Goal: Transaction & Acquisition: Purchase product/service

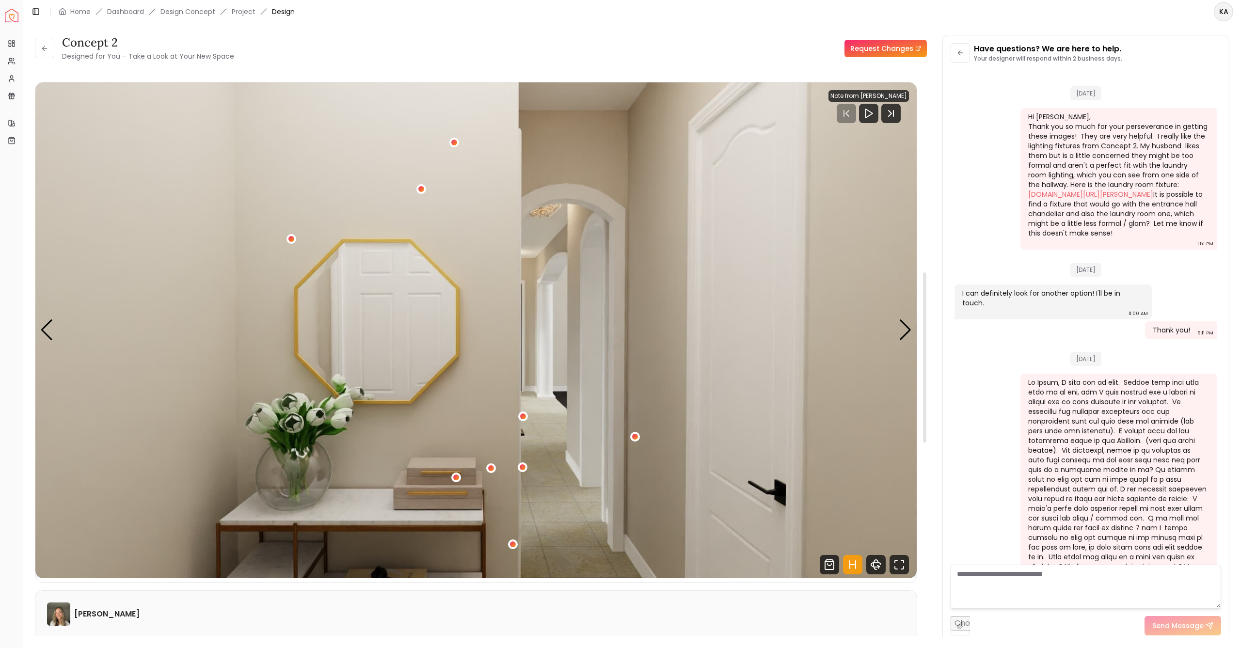
scroll to position [2276, 0]
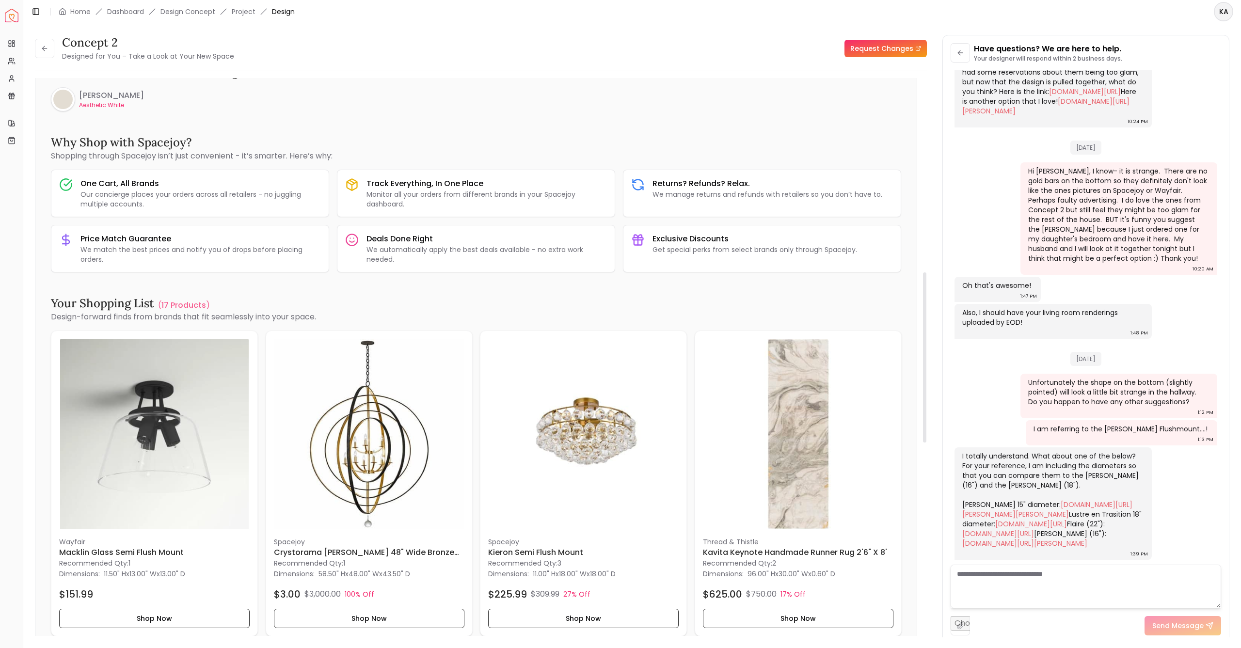
click at [924, 375] on div at bounding box center [924, 357] width 3 height 170
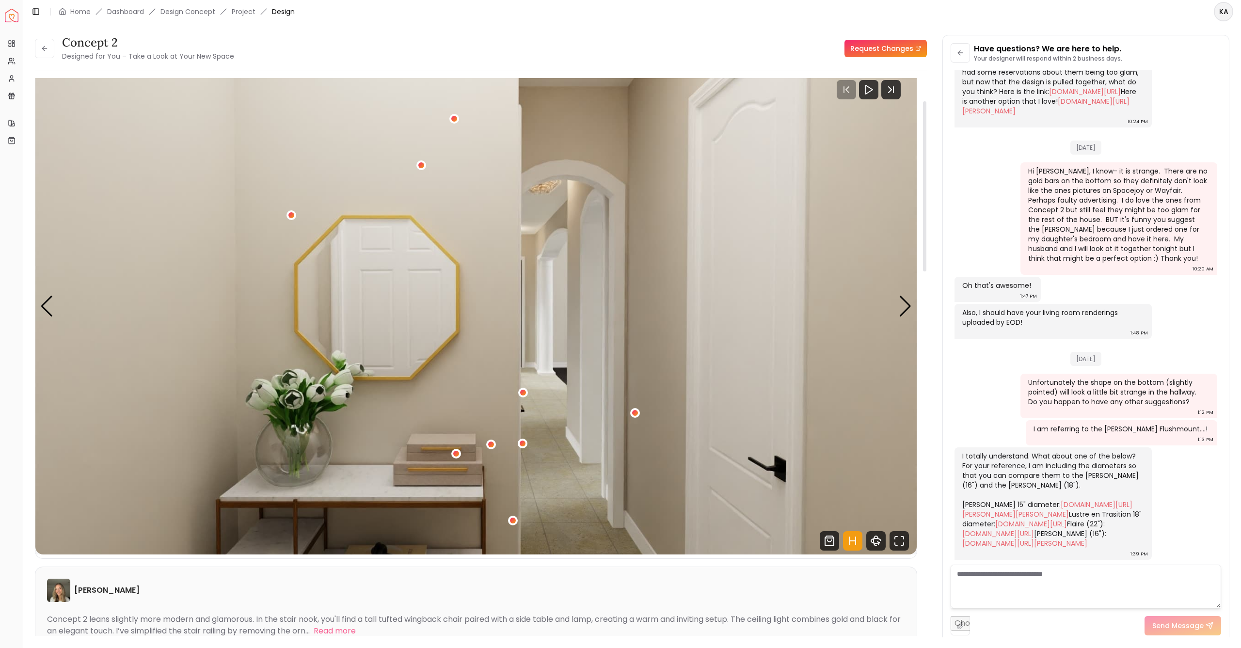
scroll to position [0, 0]
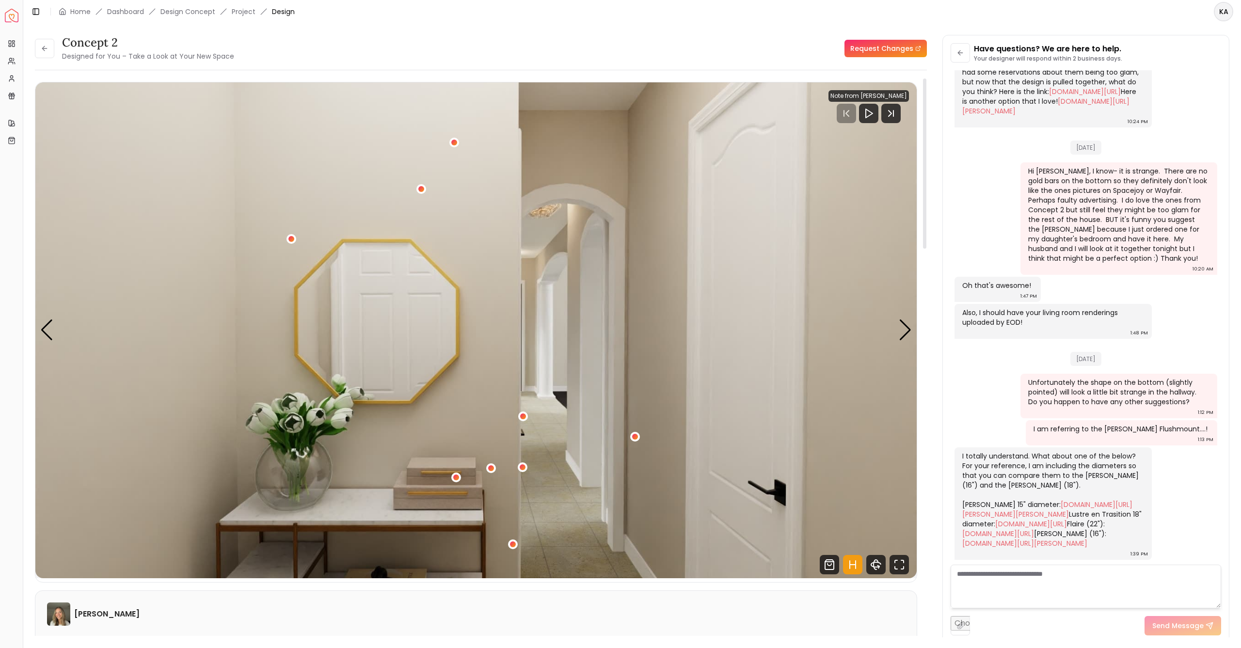
drag, startPoint x: 925, startPoint y: 375, endPoint x: 912, endPoint y: 134, distance: 241.8
click at [912, 134] on div "concept 2 Designed for You – Take a Look at Your New Space Request Changes Hots…" at bounding box center [481, 361] width 892 height 566
drag, startPoint x: 923, startPoint y: 237, endPoint x: 933, endPoint y: 194, distance: 43.9
click at [933, 194] on div "concept 2 Designed for You – Take a Look at Your New Space Request Changes conc…" at bounding box center [632, 330] width 1195 height 591
click at [627, 296] on img "6 / 6" at bounding box center [475, 330] width 881 height 496
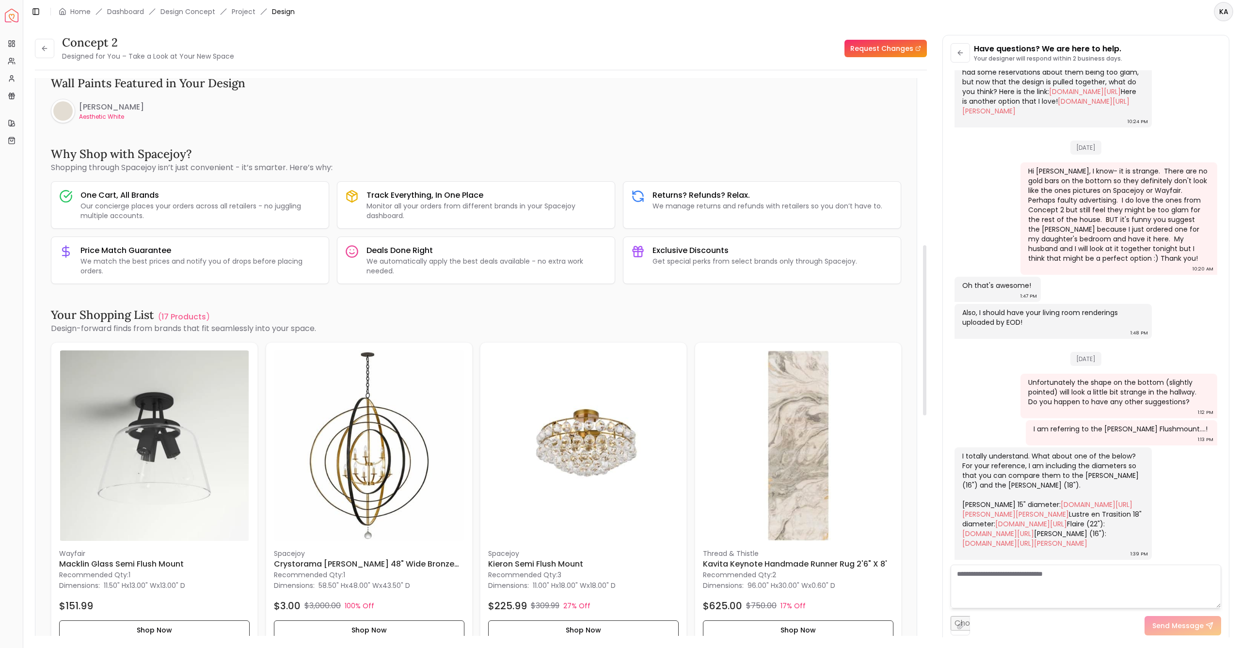
scroll to position [633, 0]
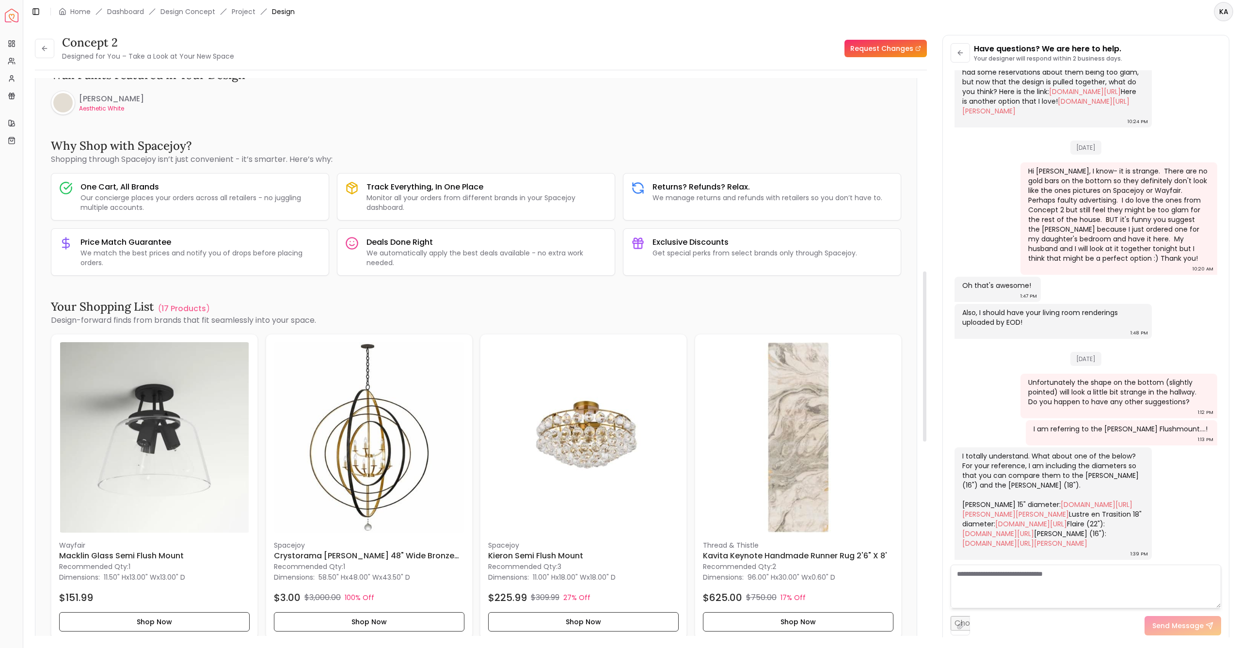
drag, startPoint x: 924, startPoint y: 245, endPoint x: 931, endPoint y: 431, distance: 186.3
click at [931, 431] on div "concept 2 Designed for You – Take a Look at Your New Space Request Changes conc…" at bounding box center [632, 330] width 1195 height 591
click at [611, 429] on img at bounding box center [583, 437] width 191 height 191
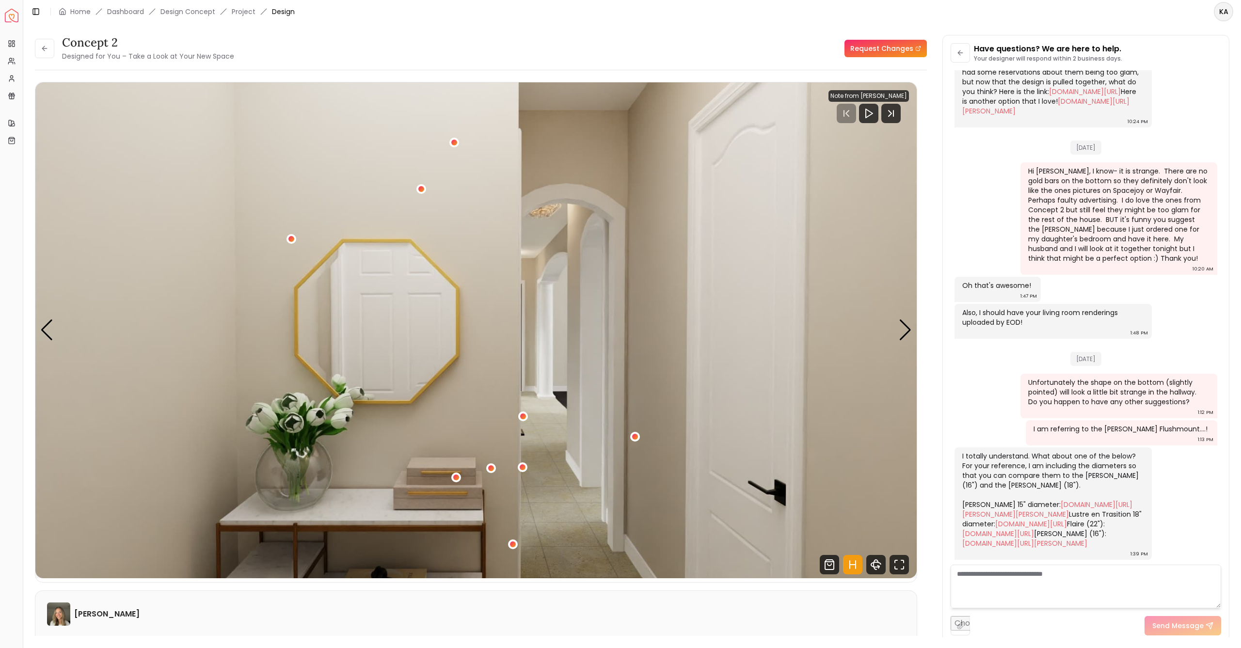
scroll to position [0, 0]
click at [47, 48] on icon at bounding box center [44, 48] width 4 height 0
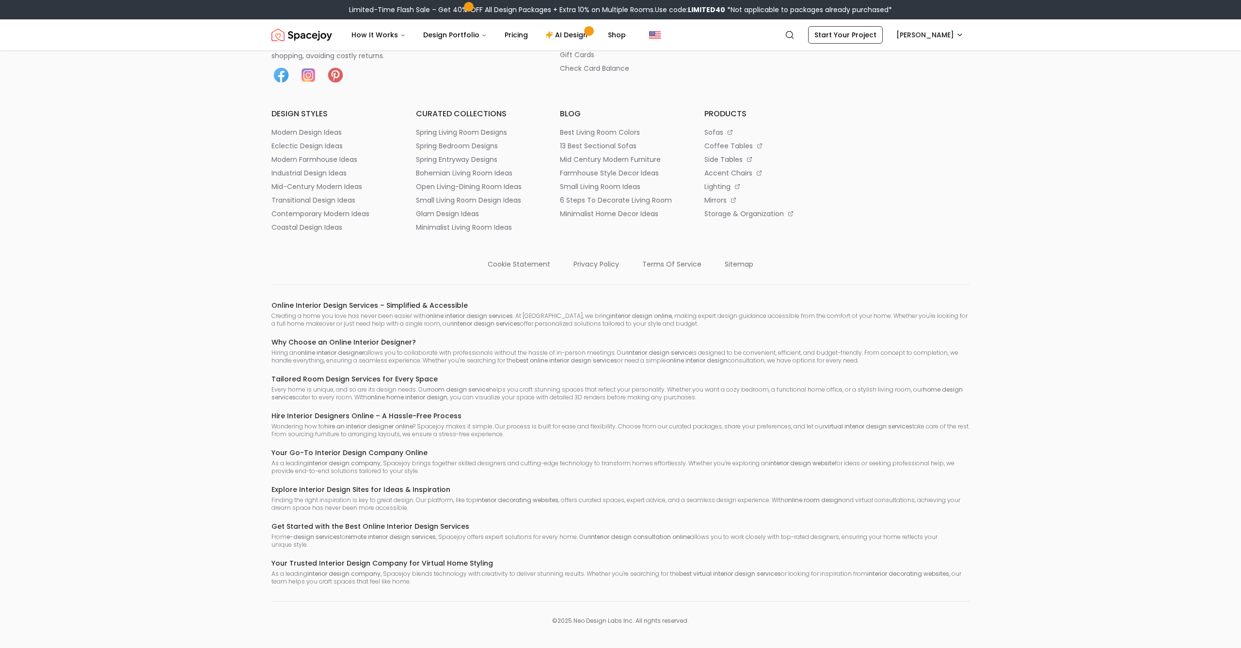
scroll to position [2781, 0]
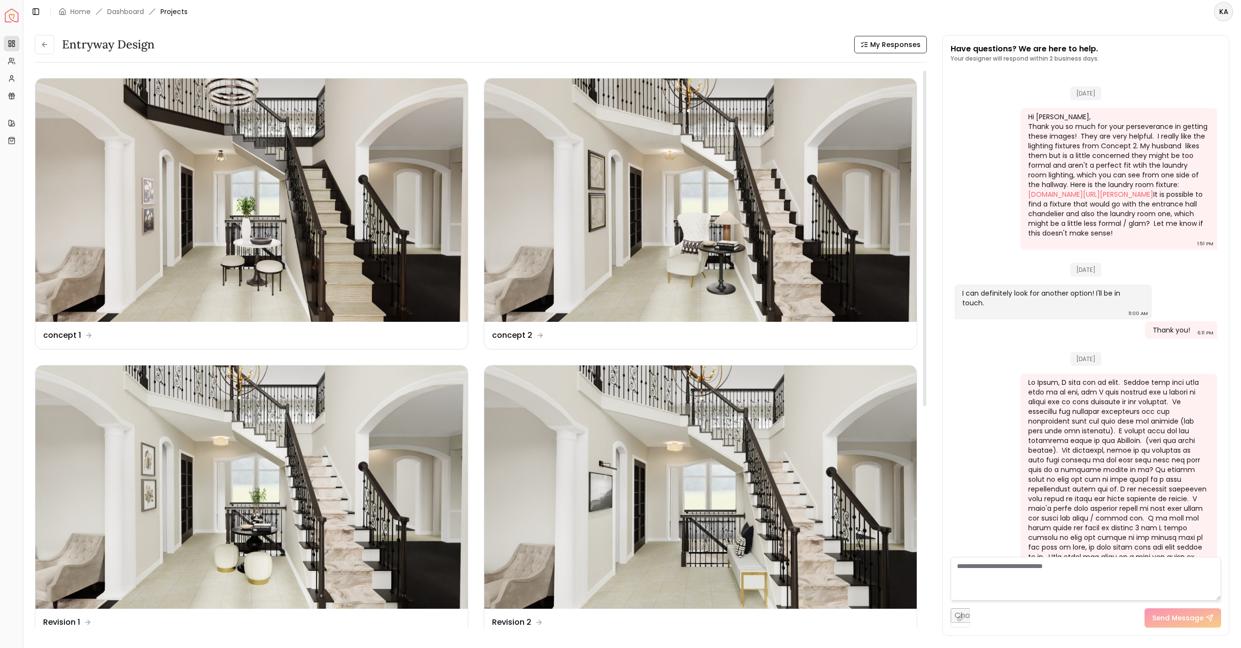
click at [674, 508] on img at bounding box center [700, 487] width 432 height 243
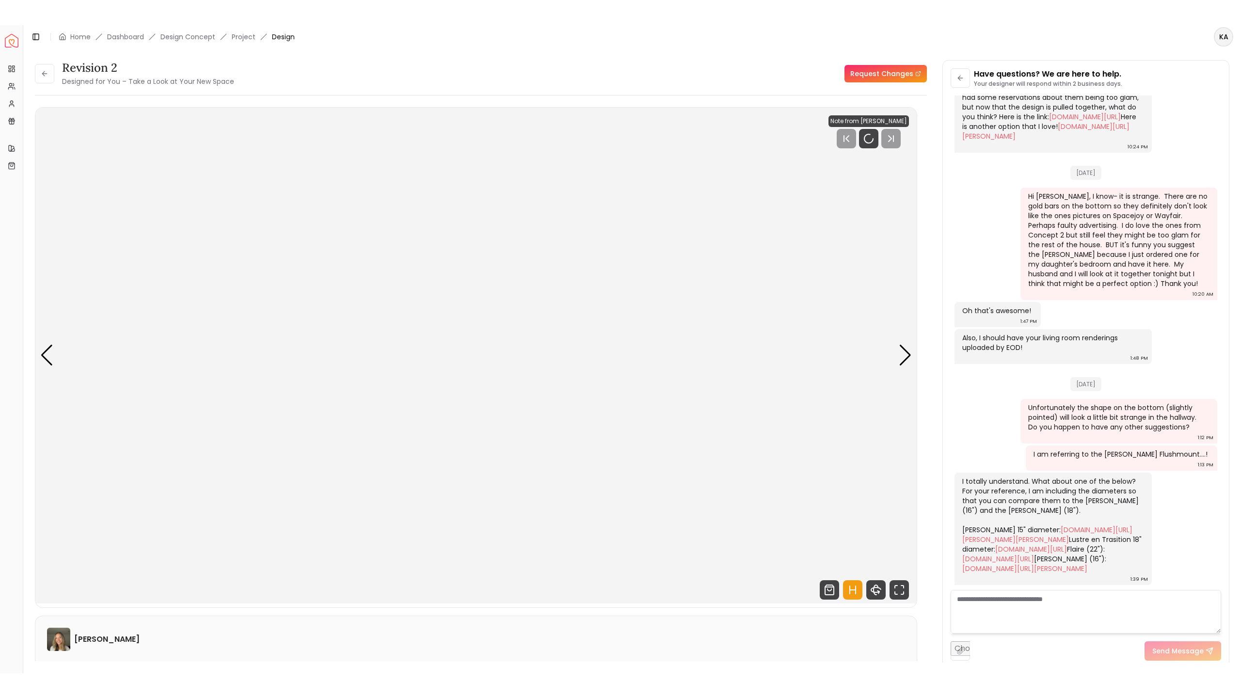
scroll to position [2276, 0]
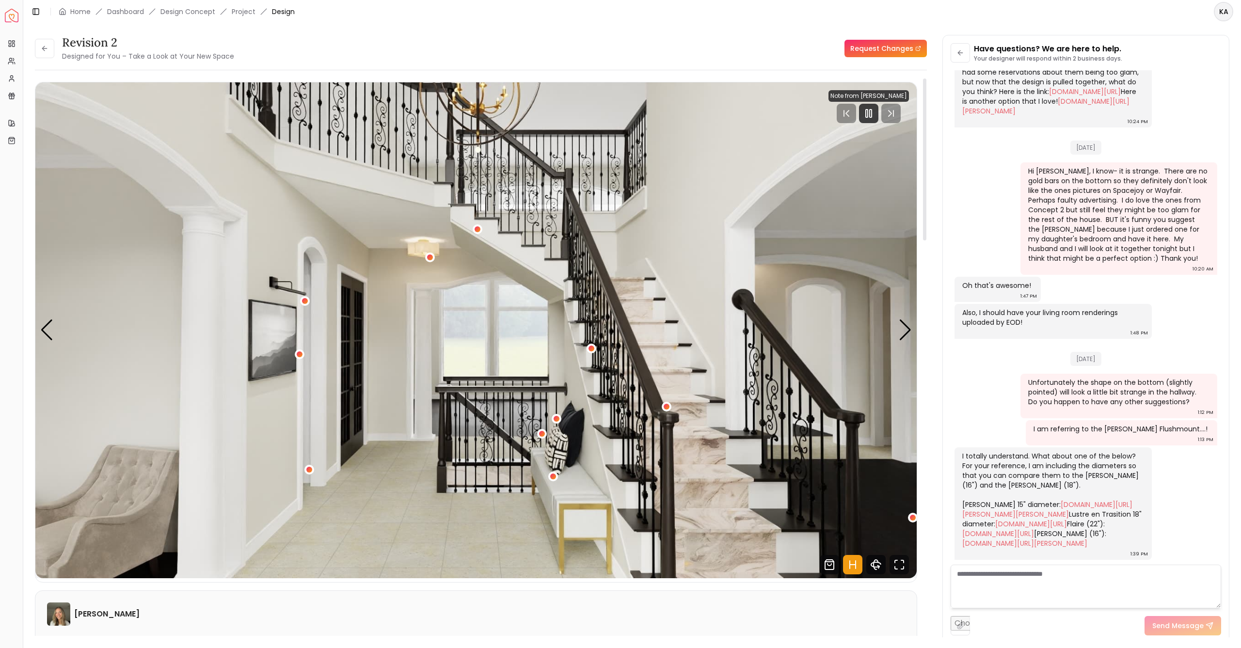
click at [879, 564] on icon "360 View" at bounding box center [875, 564] width 19 height 19
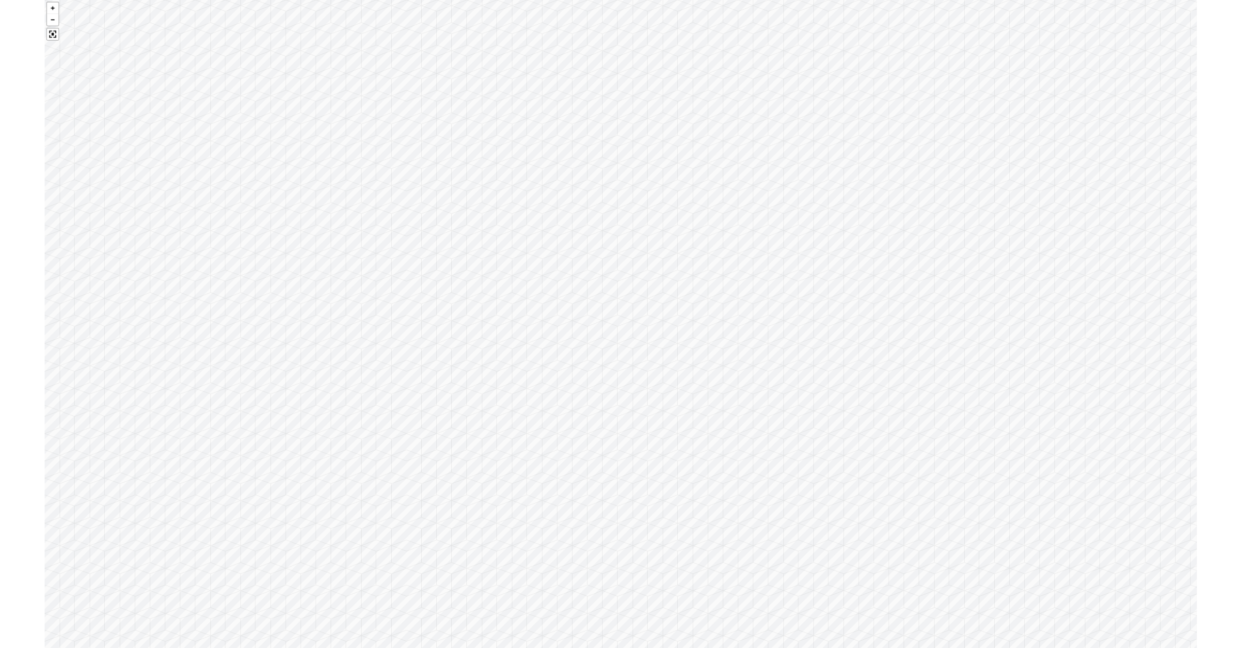
scroll to position [961, 0]
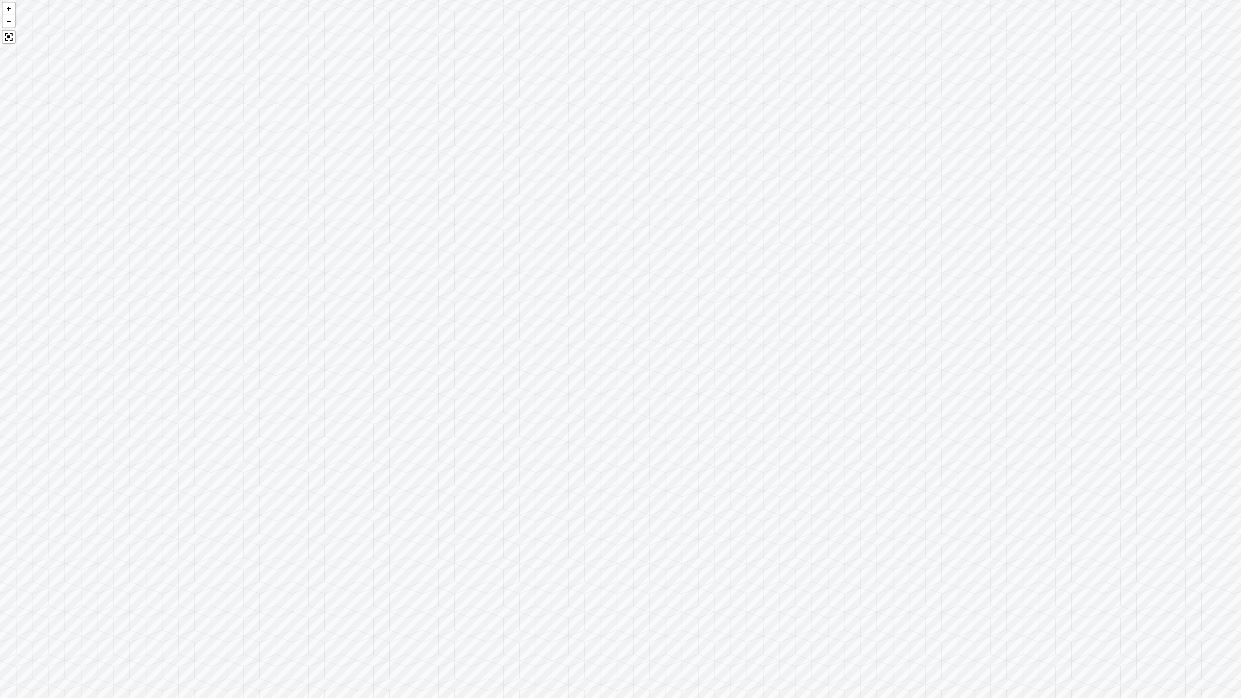
click at [774, 541] on div at bounding box center [620, 349] width 1241 height 698
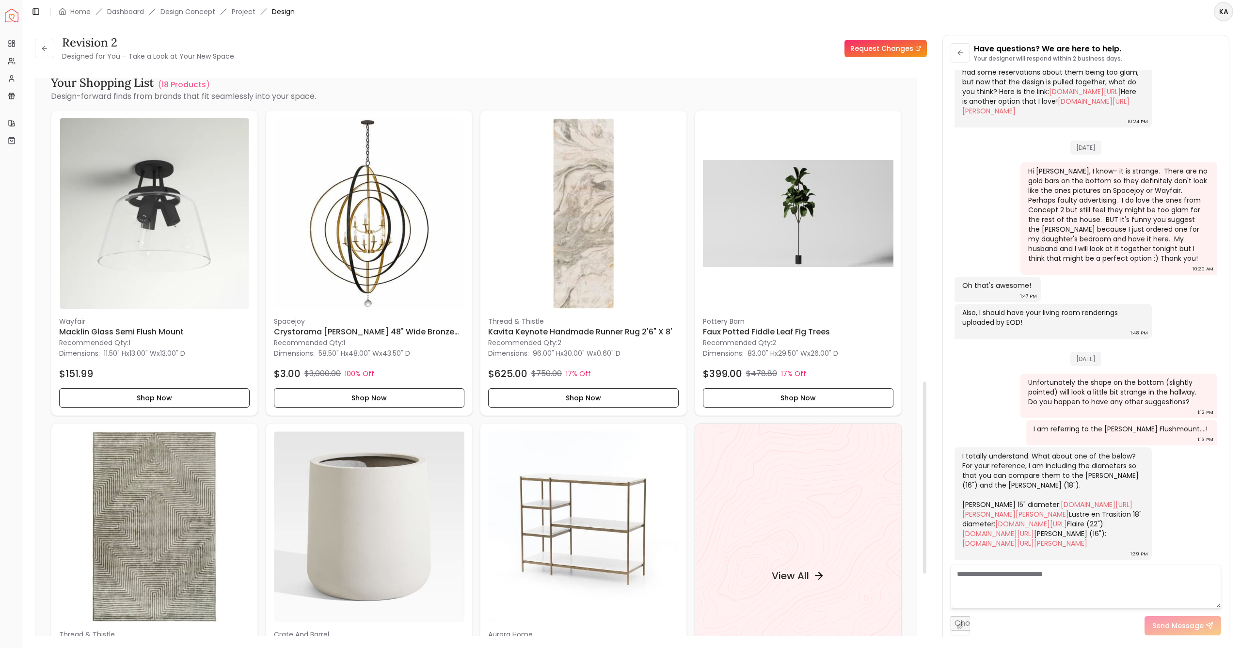
scroll to position [200, 0]
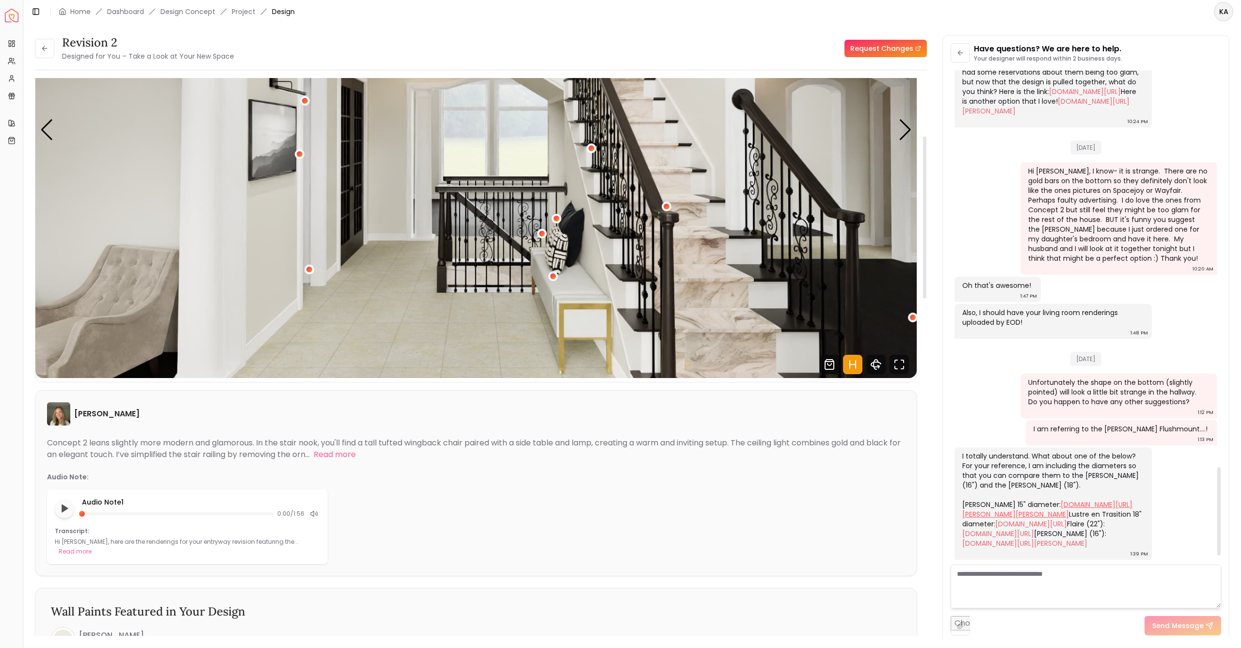
click at [981, 500] on link "[DOMAIN_NAME][URL][PERSON_NAME][PERSON_NAME]" at bounding box center [1047, 509] width 170 height 19
click at [995, 519] on link "[DOMAIN_NAME][URL]" at bounding box center [1031, 524] width 72 height 10
click at [1015, 538] on link "[DOMAIN_NAME][URL]" at bounding box center [998, 534] width 72 height 10
click at [40, 50] on button at bounding box center [44, 48] width 19 height 19
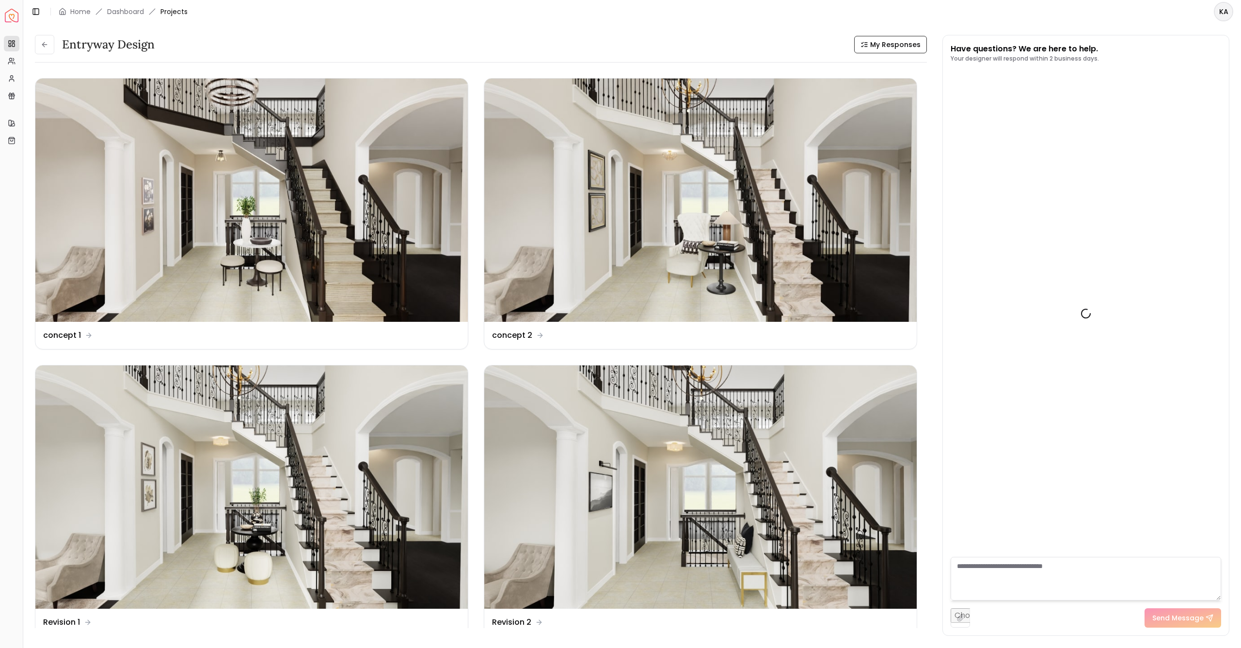
scroll to position [2284, 0]
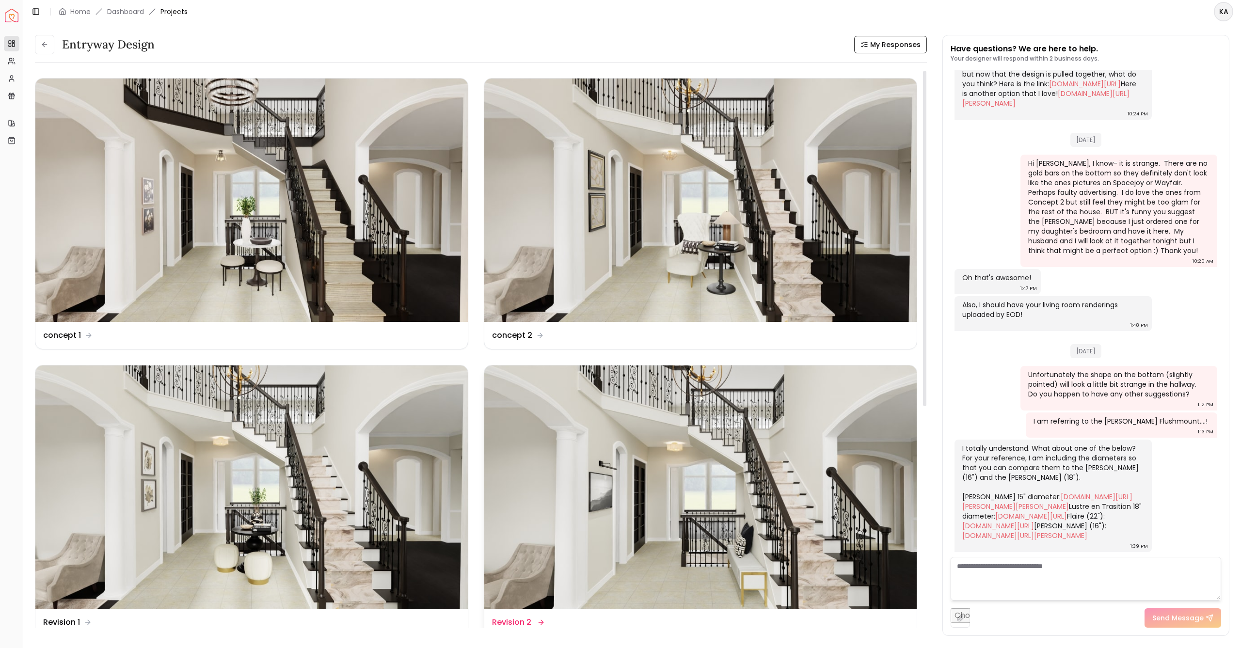
click at [711, 448] on img at bounding box center [700, 487] width 432 height 243
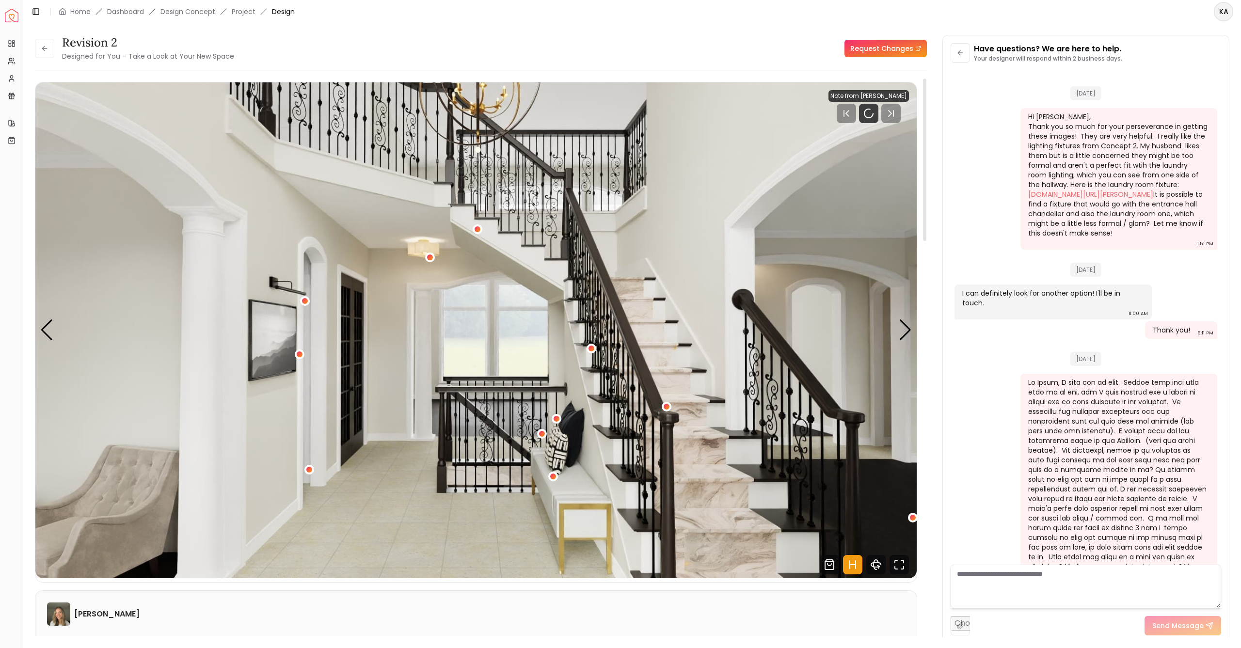
scroll to position [2276, 0]
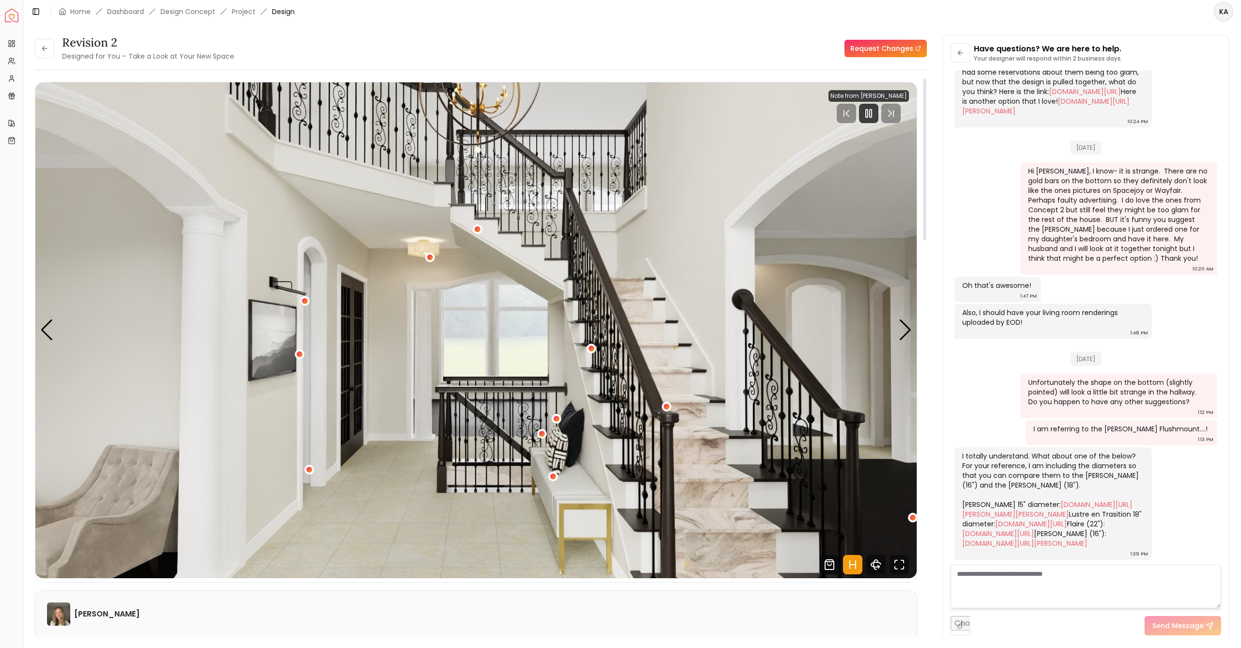
click at [886, 290] on img "1 / 7" at bounding box center [475, 330] width 881 height 496
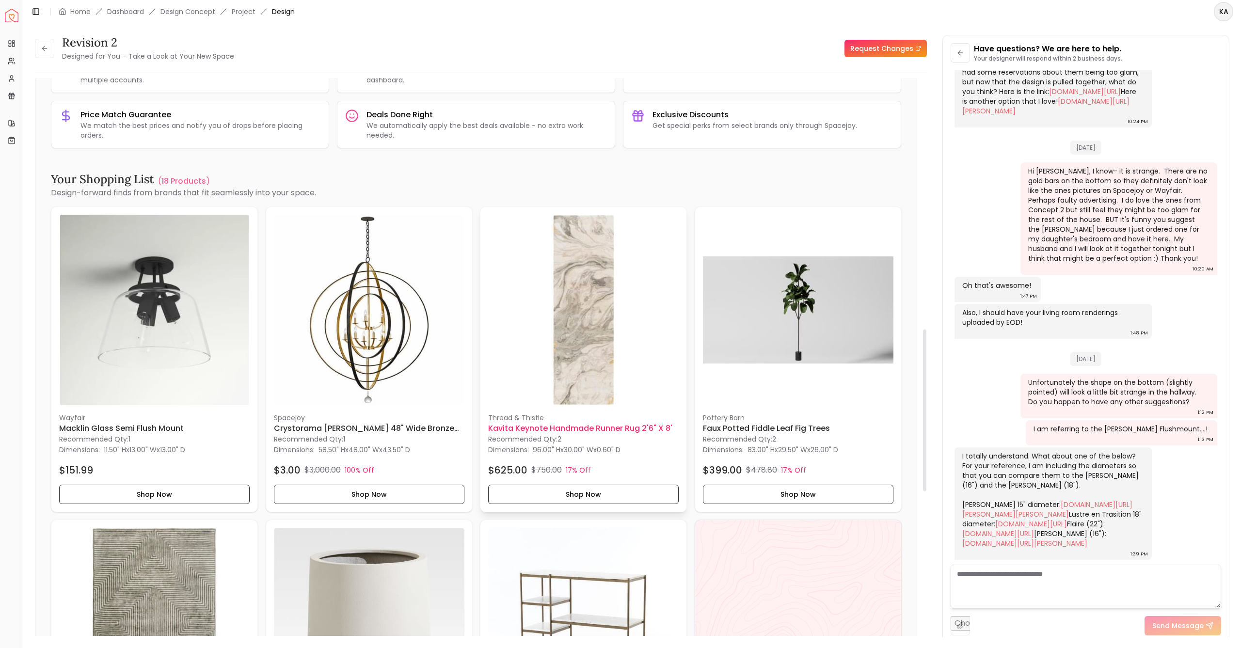
scroll to position [867, 0]
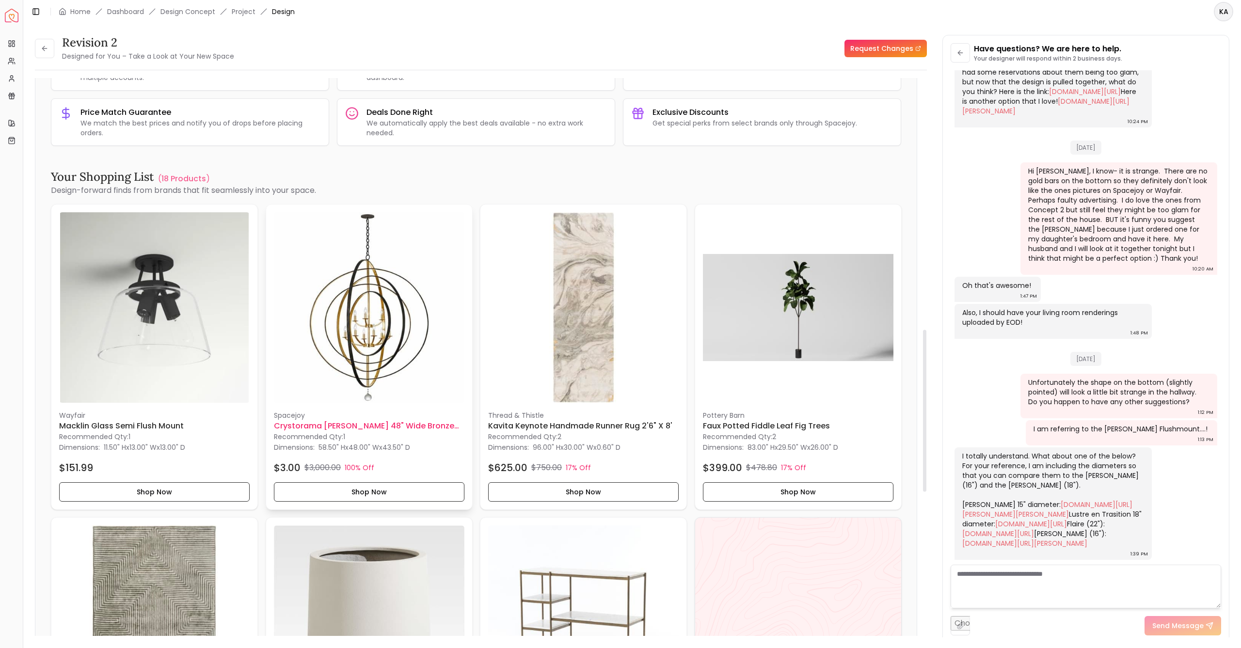
click at [302, 420] on h6 "Crystorama [PERSON_NAME] 48" Wide Bronze and Gold 9-Light Chandelier" at bounding box center [369, 426] width 191 height 12
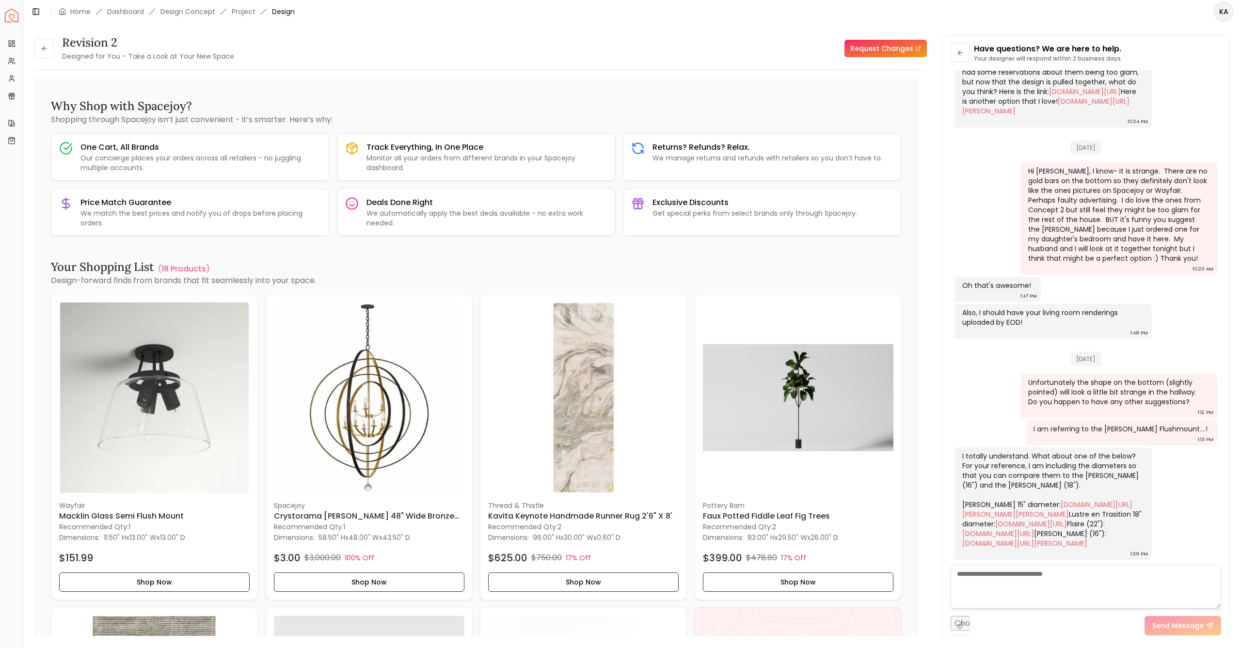
scroll to position [782, 0]
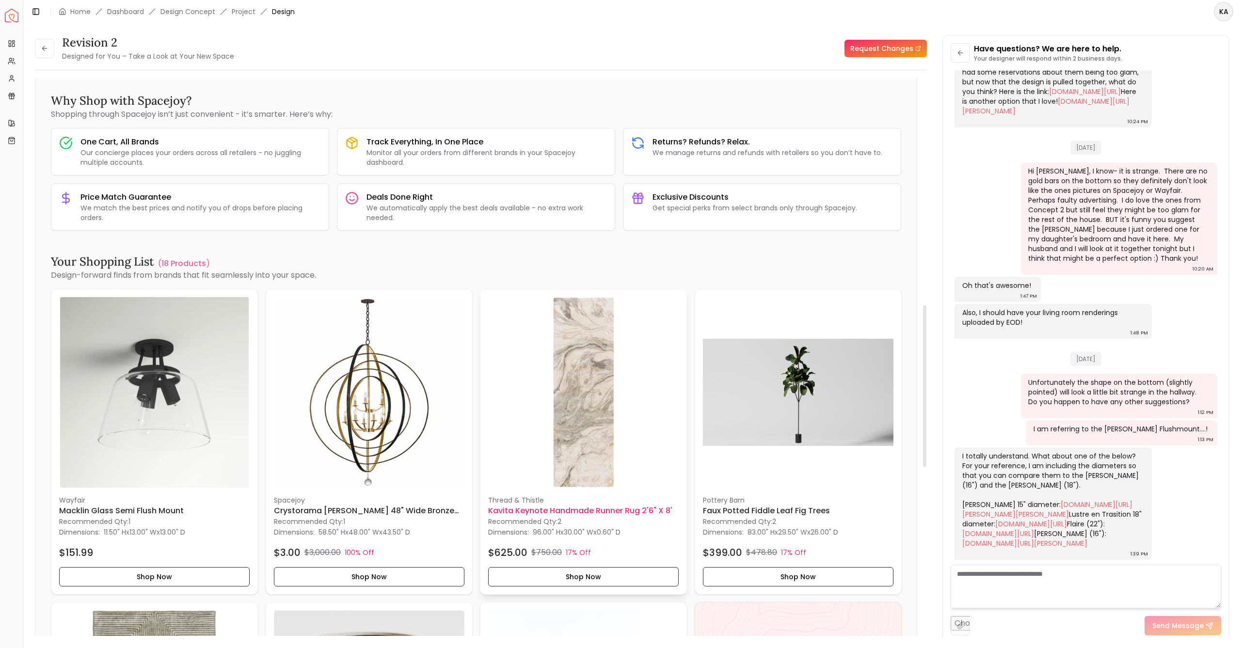
click at [577, 352] on img at bounding box center [583, 392] width 191 height 191
click at [527, 495] on p "Thread & Thistle" at bounding box center [583, 500] width 191 height 10
click at [388, 408] on img at bounding box center [369, 392] width 191 height 191
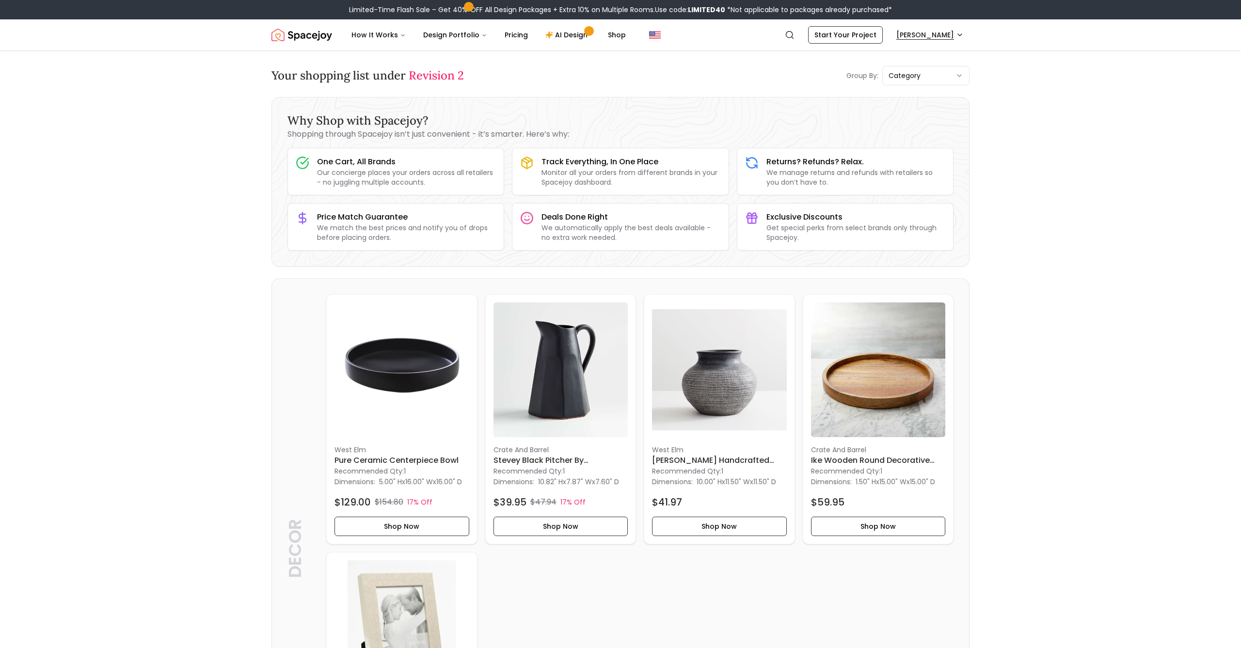
click at [888, 86] on span "My Design Orders" at bounding box center [908, 91] width 59 height 10
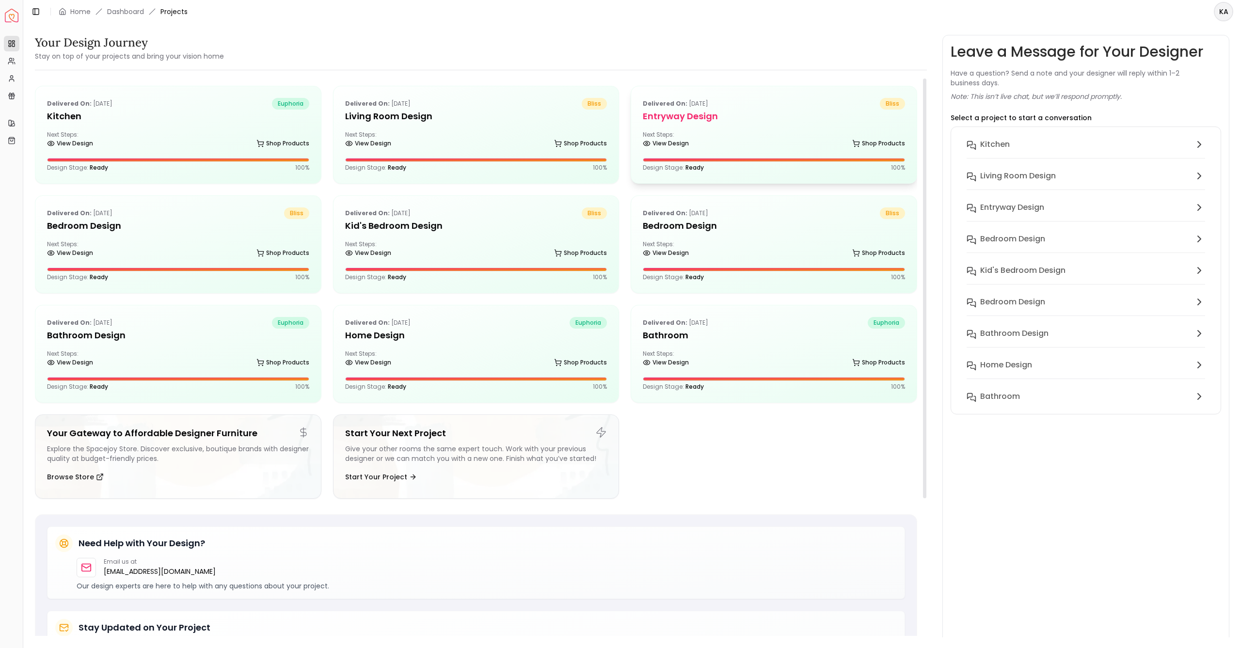
click at [770, 140] on div "Next Steps: View Design Shop Products" at bounding box center [774, 140] width 262 height 19
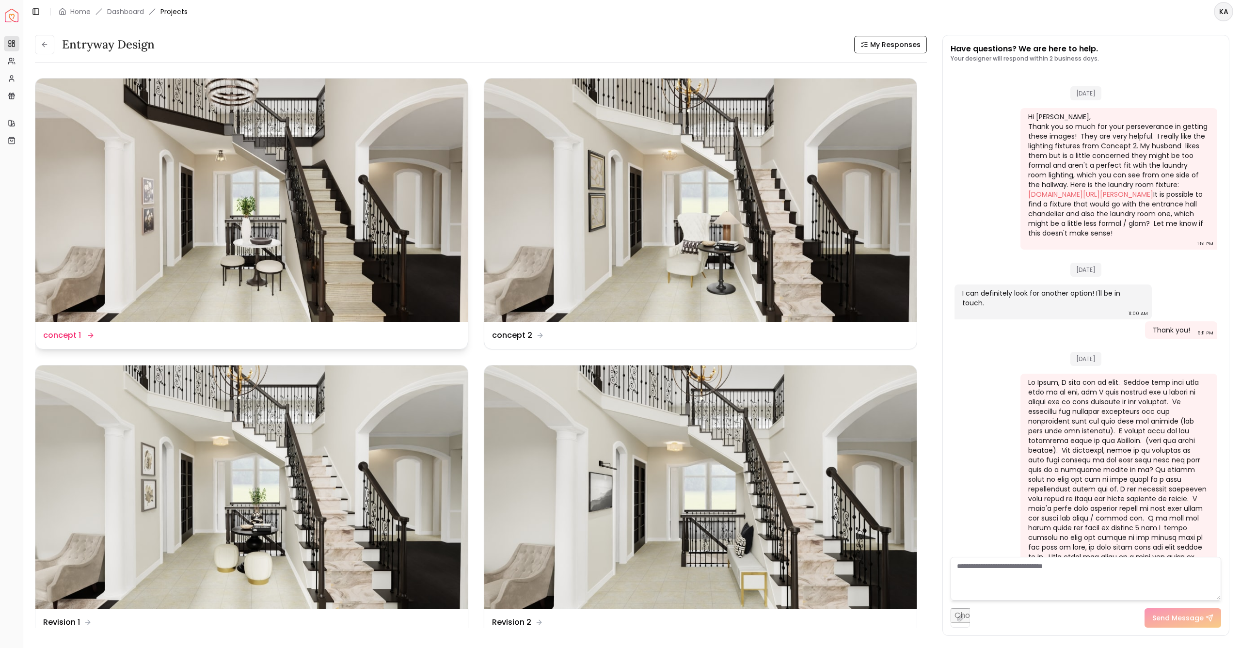
scroll to position [2284, 0]
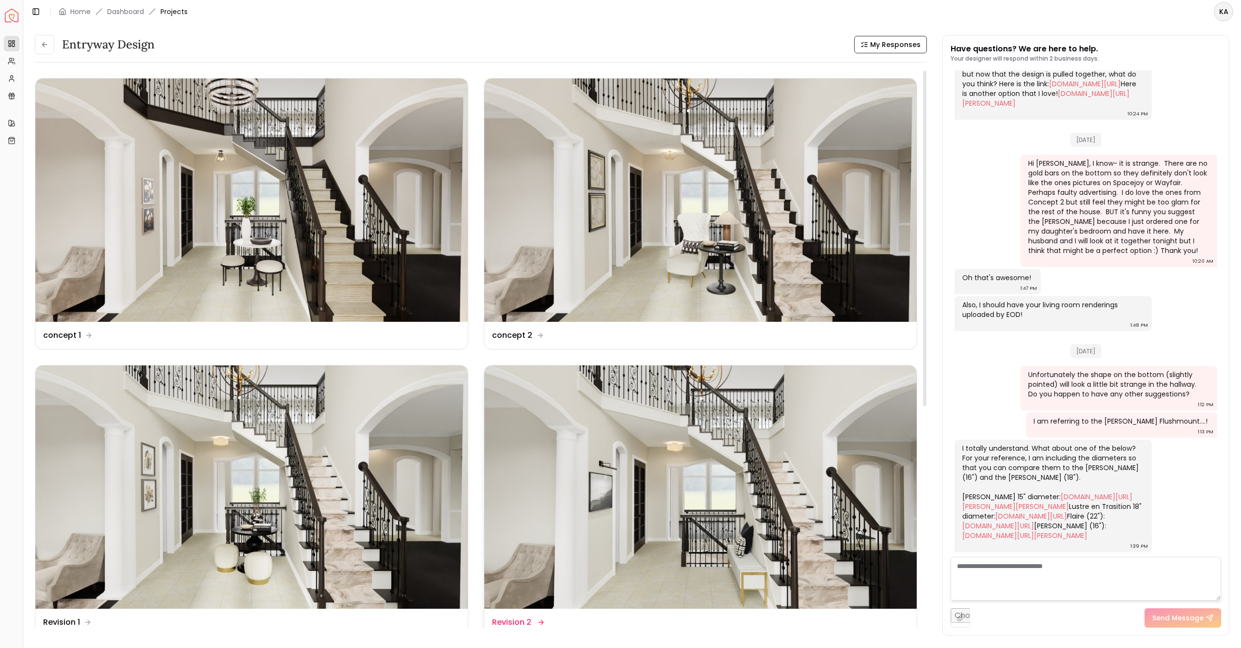
click at [723, 487] on img at bounding box center [700, 487] width 432 height 243
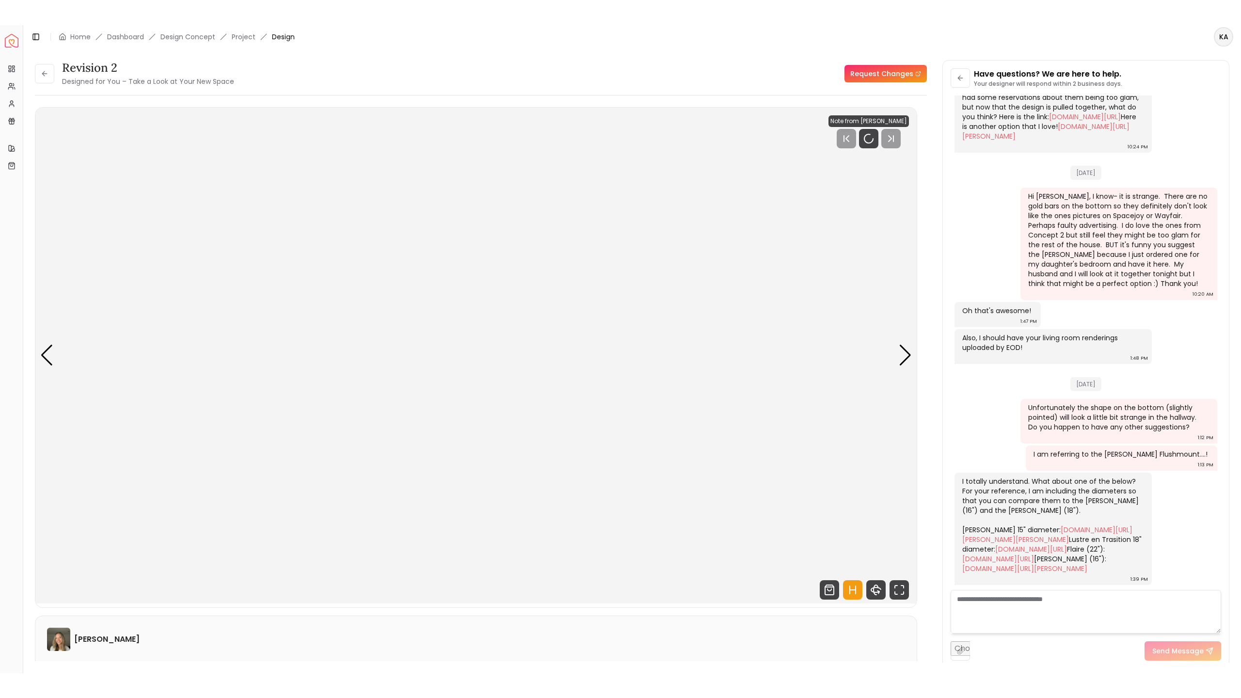
scroll to position [2276, 0]
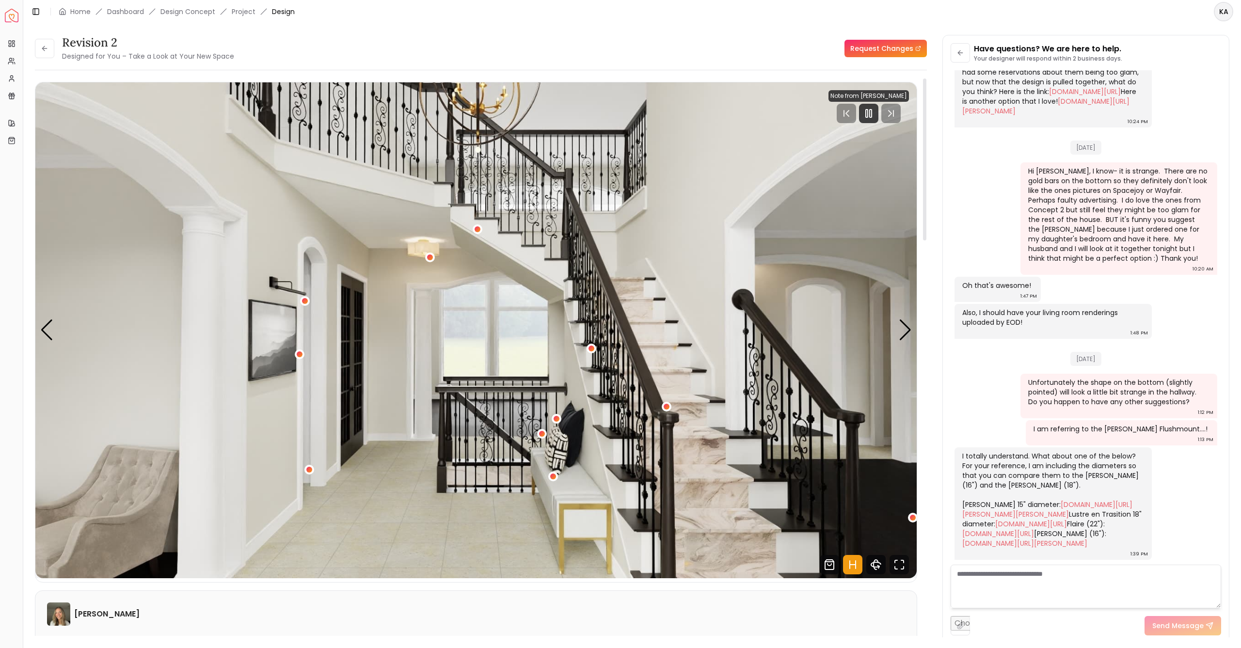
click at [877, 565] on icon "360 View" at bounding box center [875, 564] width 19 height 19
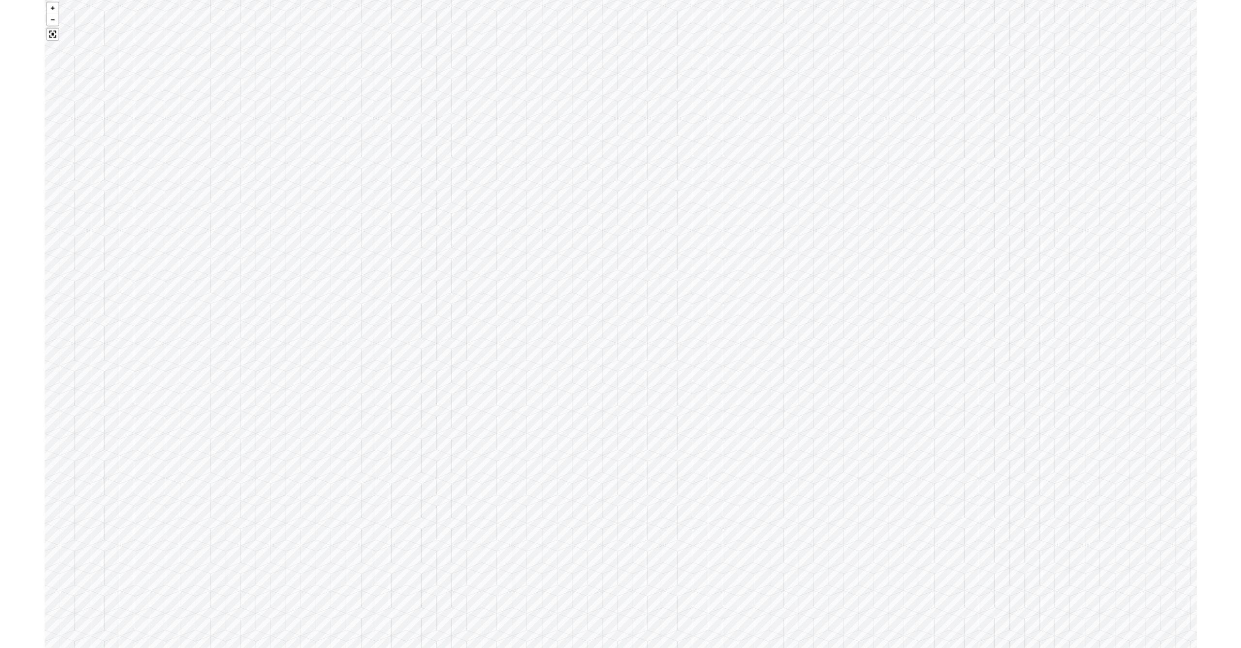
scroll to position [1339, 0]
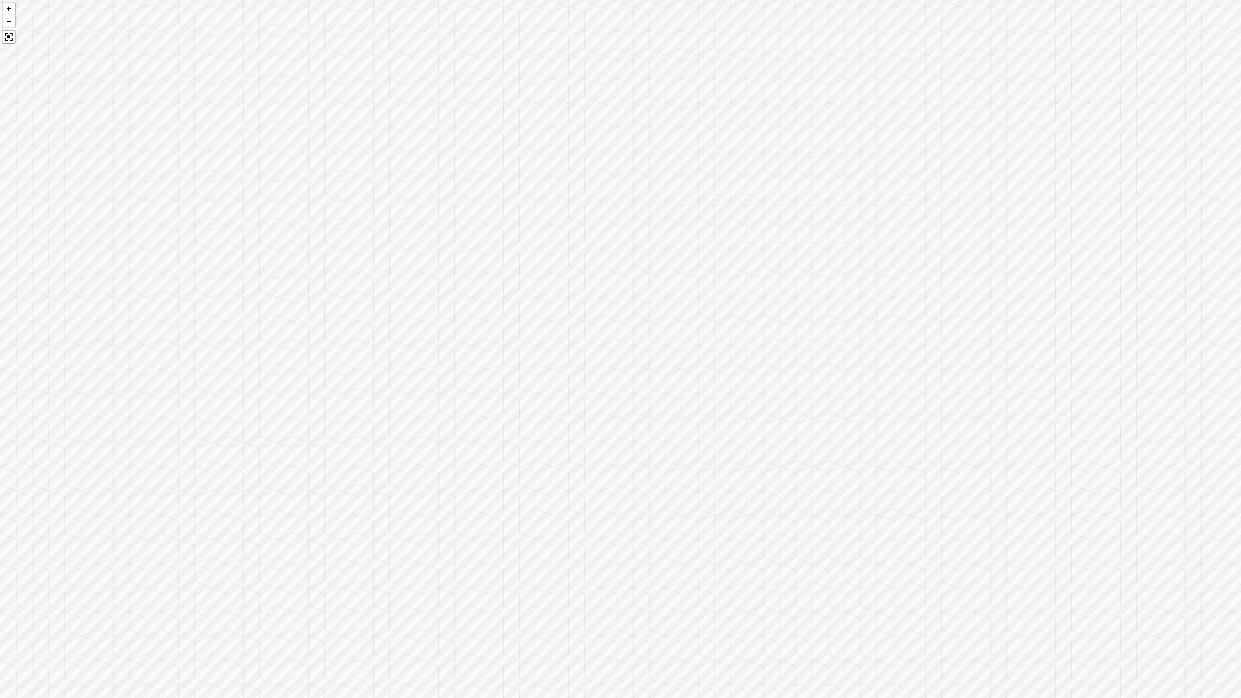
click at [878, 613] on div at bounding box center [620, 349] width 1241 height 698
click at [878, 610] on div at bounding box center [620, 349] width 1241 height 698
click at [878, 608] on div at bounding box center [620, 349] width 1241 height 698
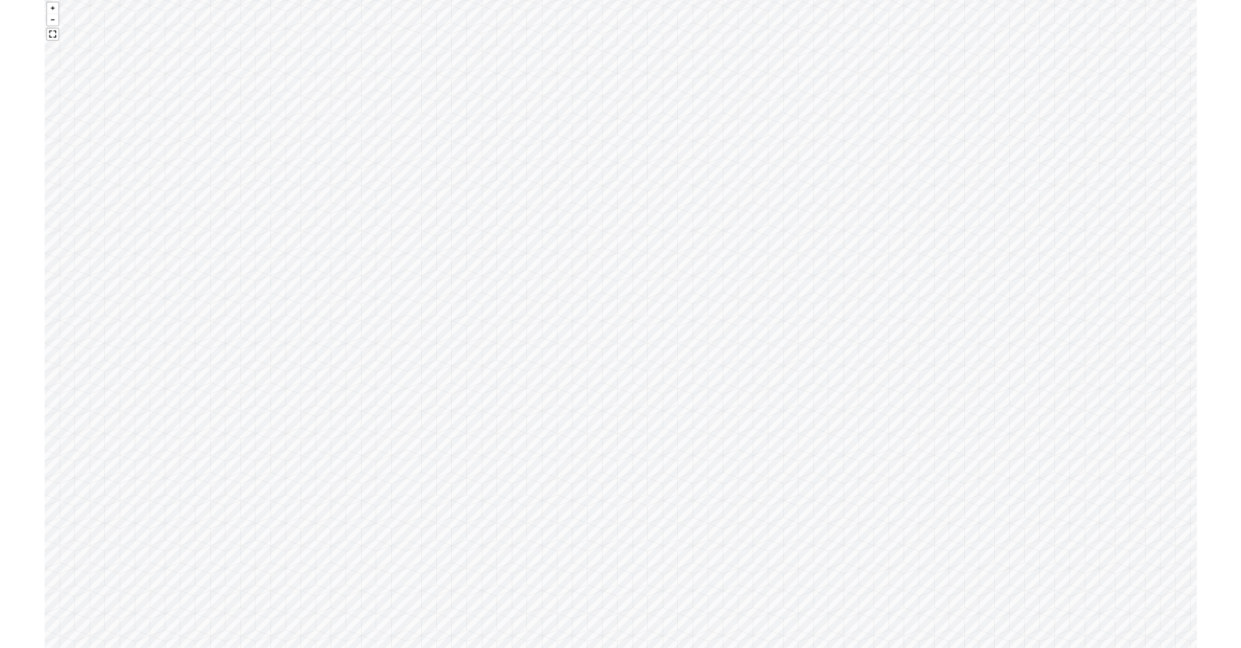
scroll to position [200, 0]
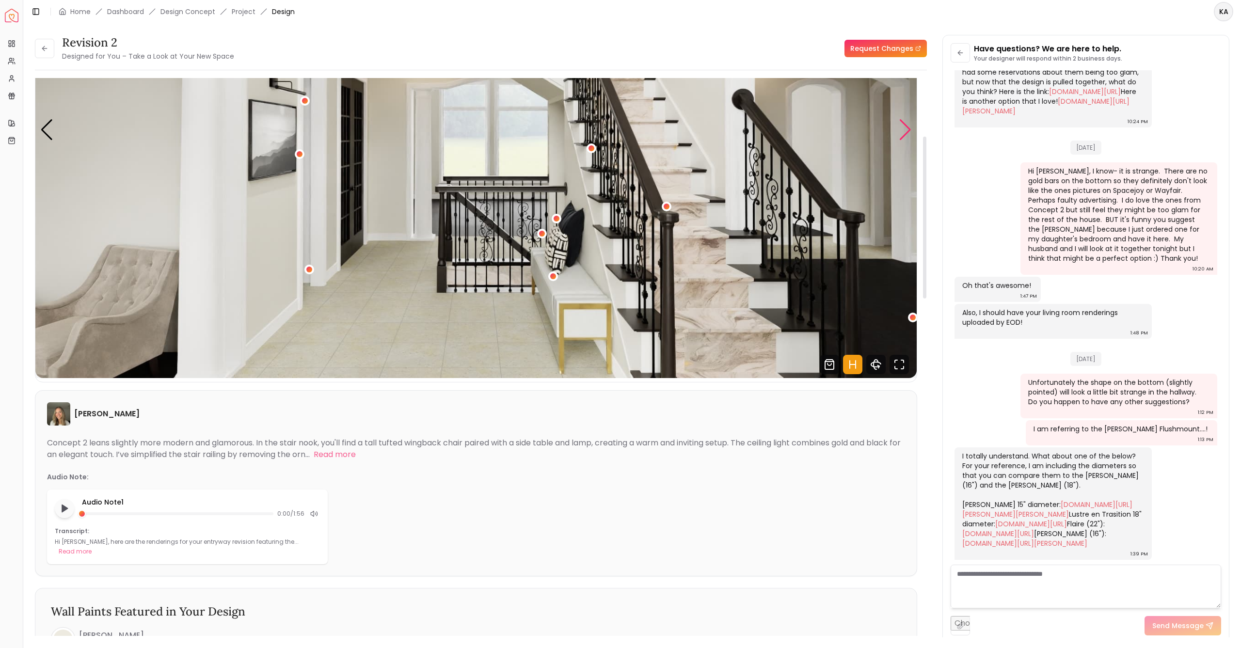
click at [901, 128] on div "Next slide" at bounding box center [905, 129] width 13 height 21
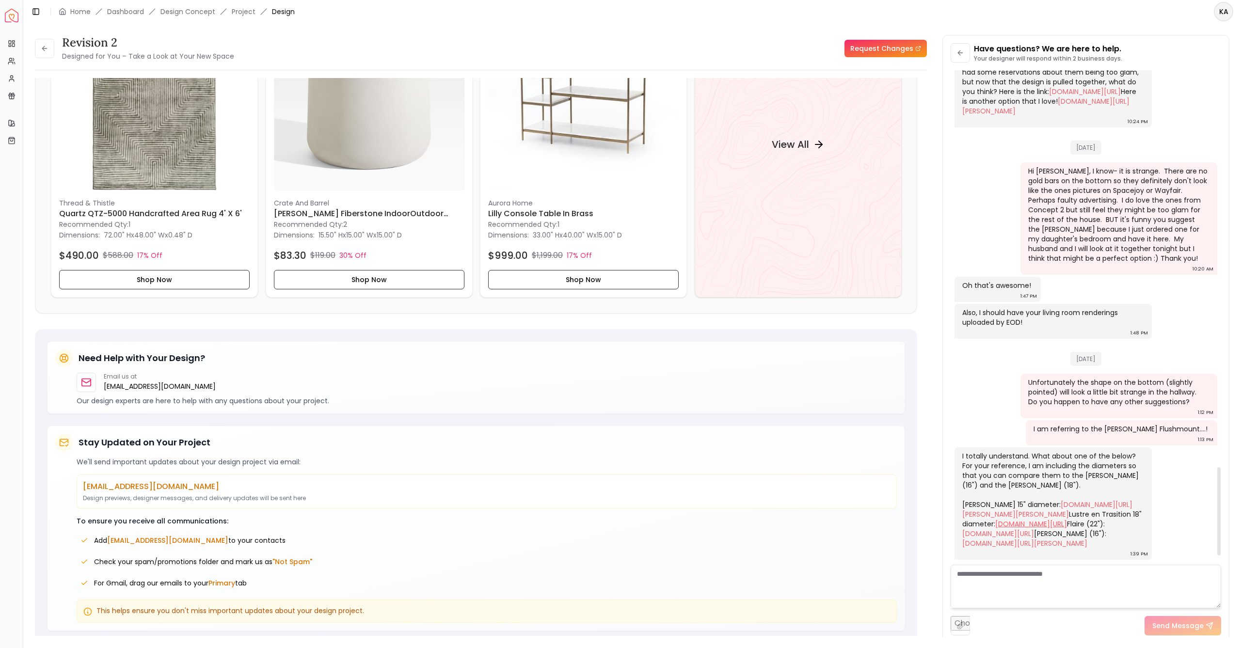
scroll to position [1390, 0]
click at [1034, 530] on link "[DOMAIN_NAME][URL]" at bounding box center [998, 534] width 72 height 10
